Goal: Task Accomplishment & Management: Manage account settings

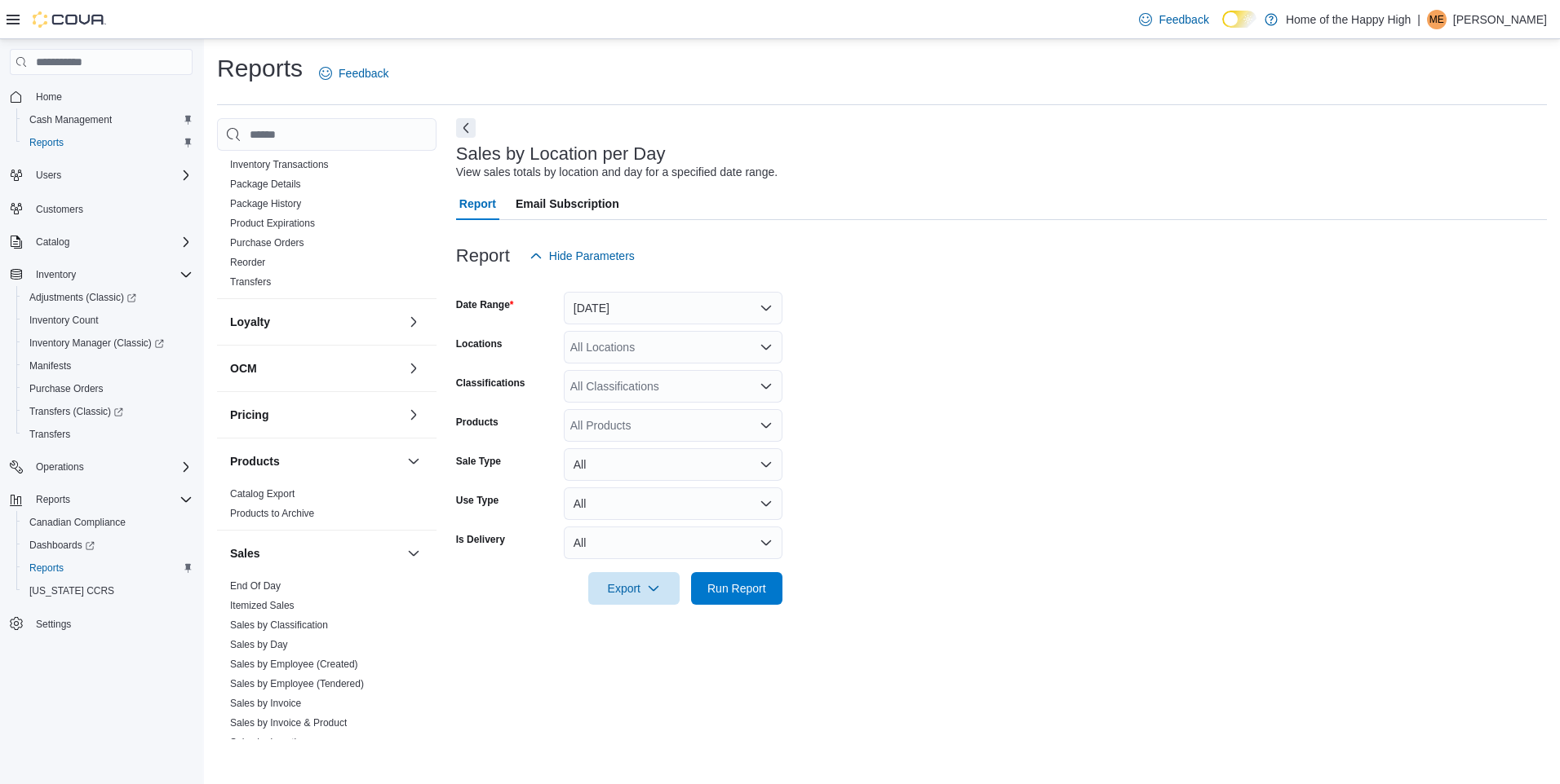
scroll to position [507, 0]
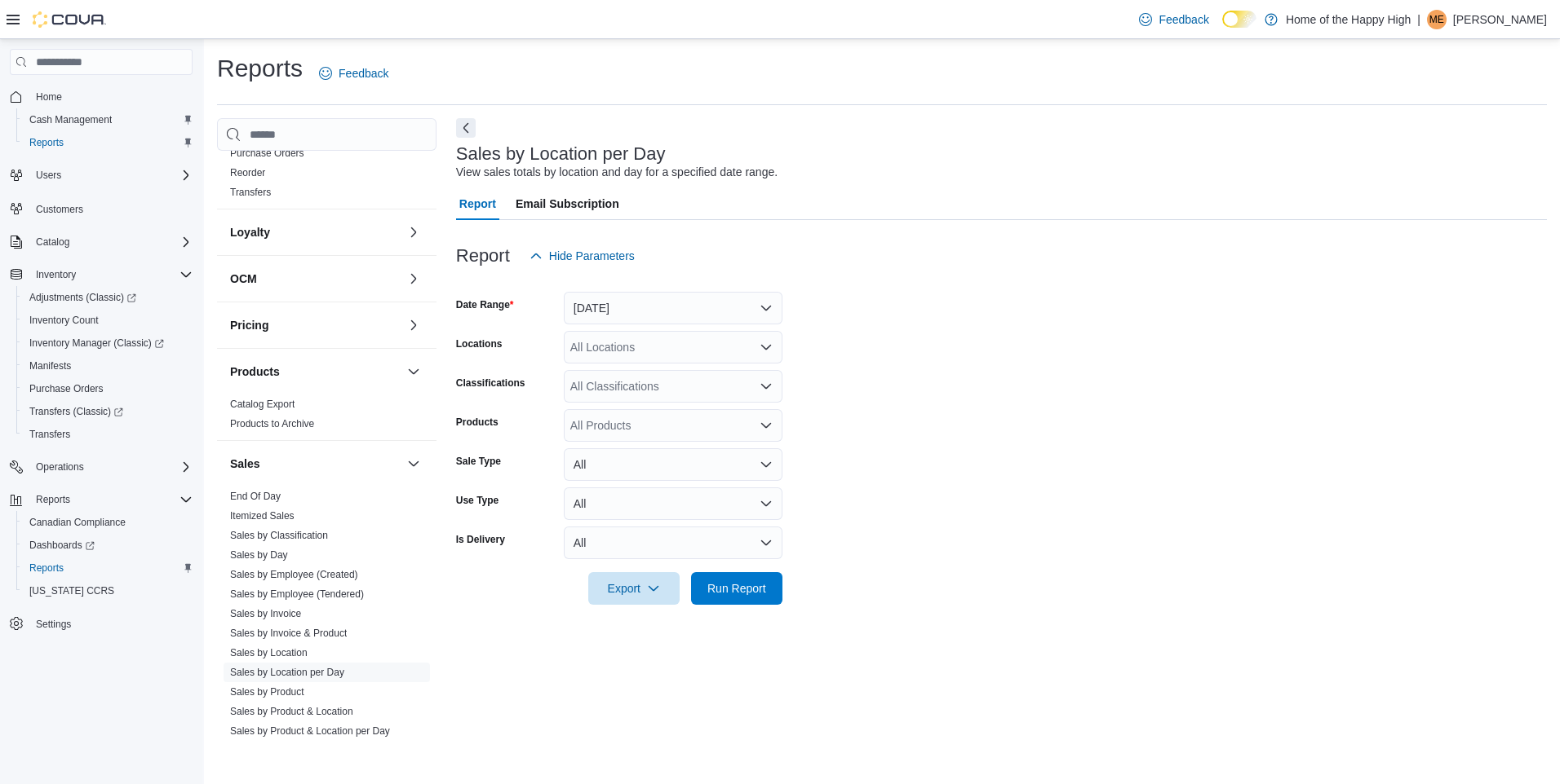
drag, startPoint x: 251, startPoint y: 491, endPoint x: 312, endPoint y: 454, distance: 71.3
click at [251, 491] on link "End Of Day" at bounding box center [255, 497] width 51 height 12
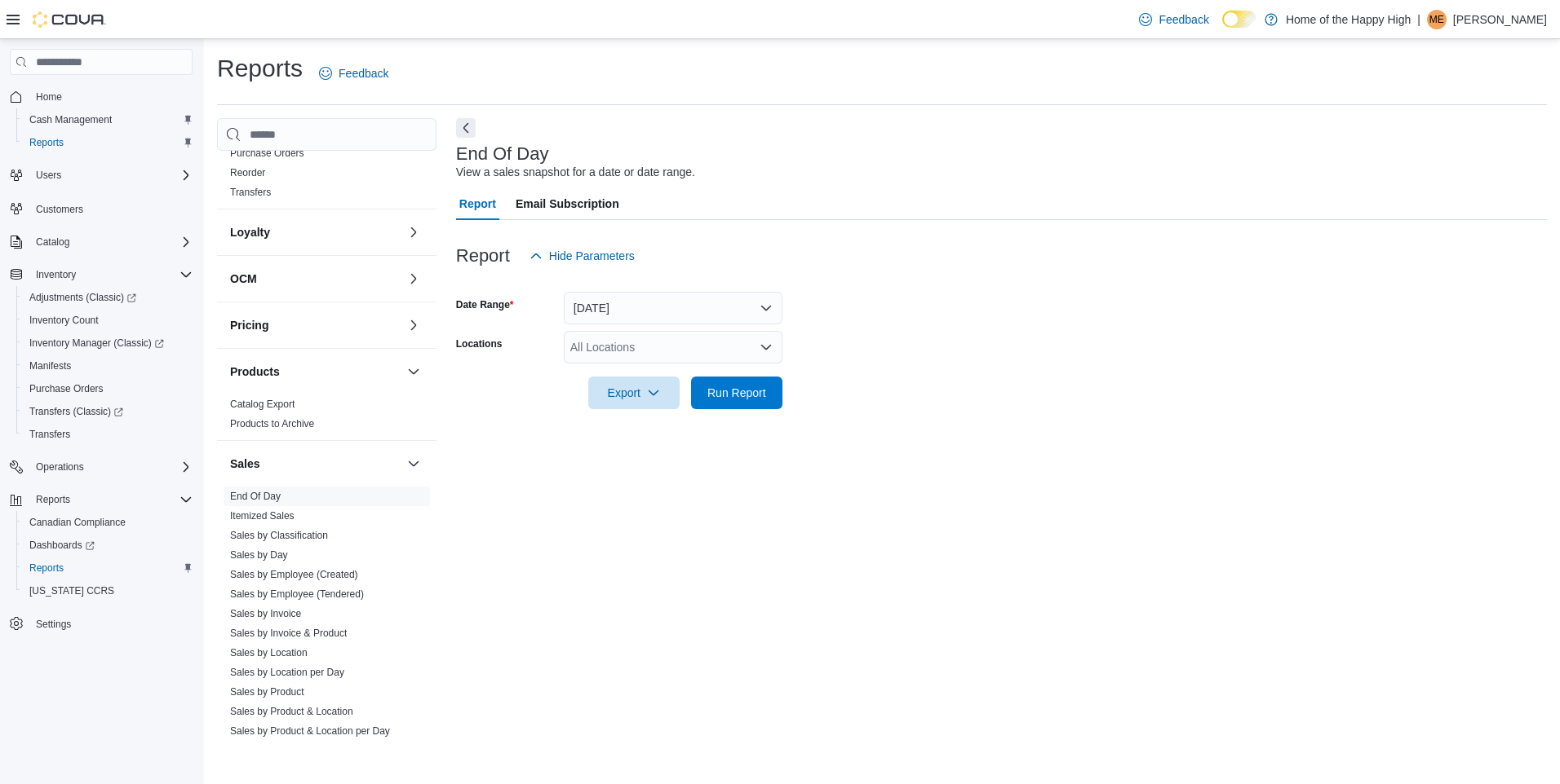
click at [1480, 12] on p "[PERSON_NAME]" at bounding box center [1500, 20] width 94 height 20
click at [1447, 164] on span "Sign Out" at bounding box center [1441, 161] width 44 height 16
